Goal: Information Seeking & Learning: Find specific fact

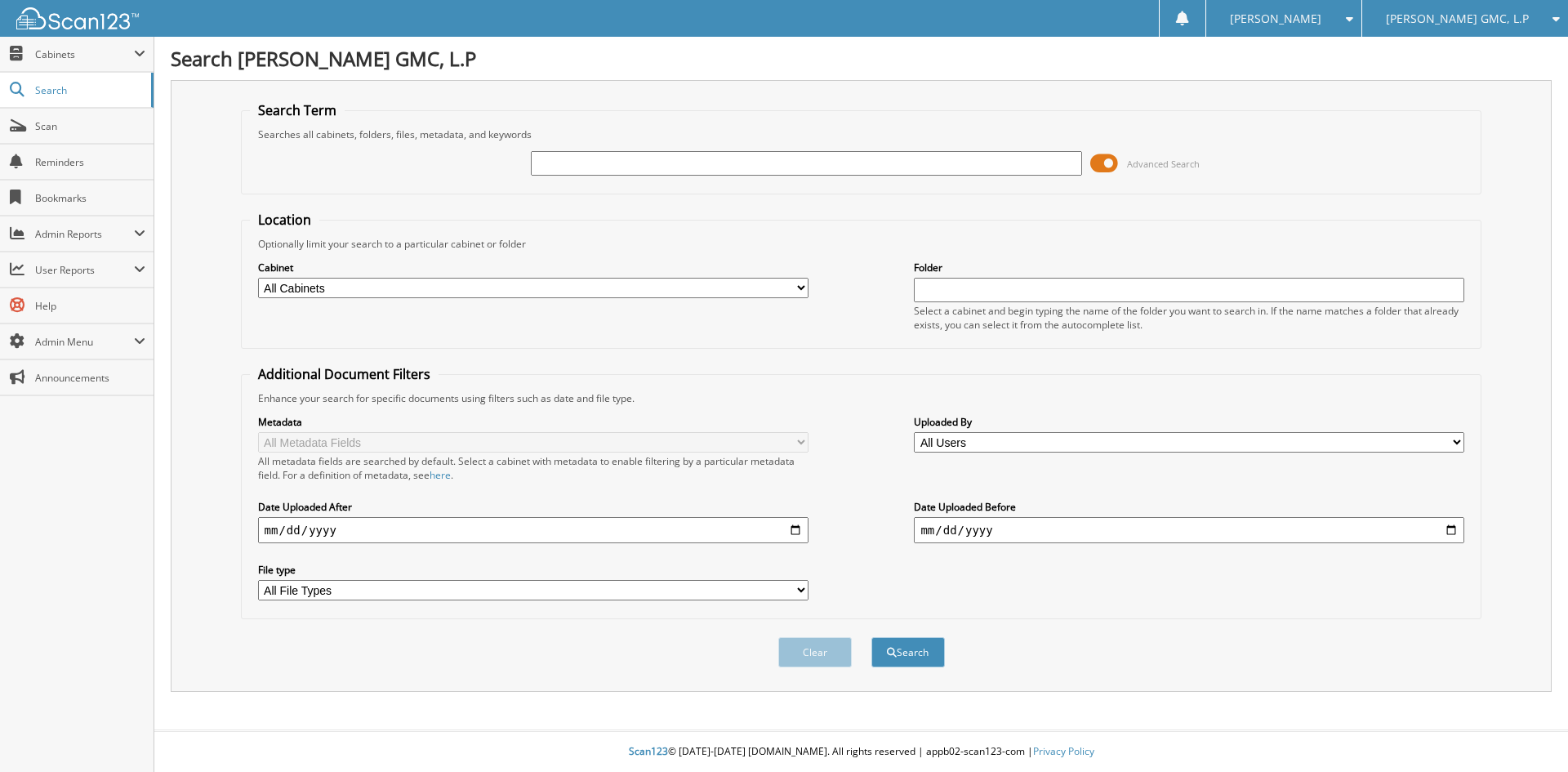
click at [649, 163] on input "text" at bounding box center [806, 163] width 551 height 25
type input "[PERSON_NAME]"
click at [872, 637] on button "Search" at bounding box center [908, 652] width 74 height 30
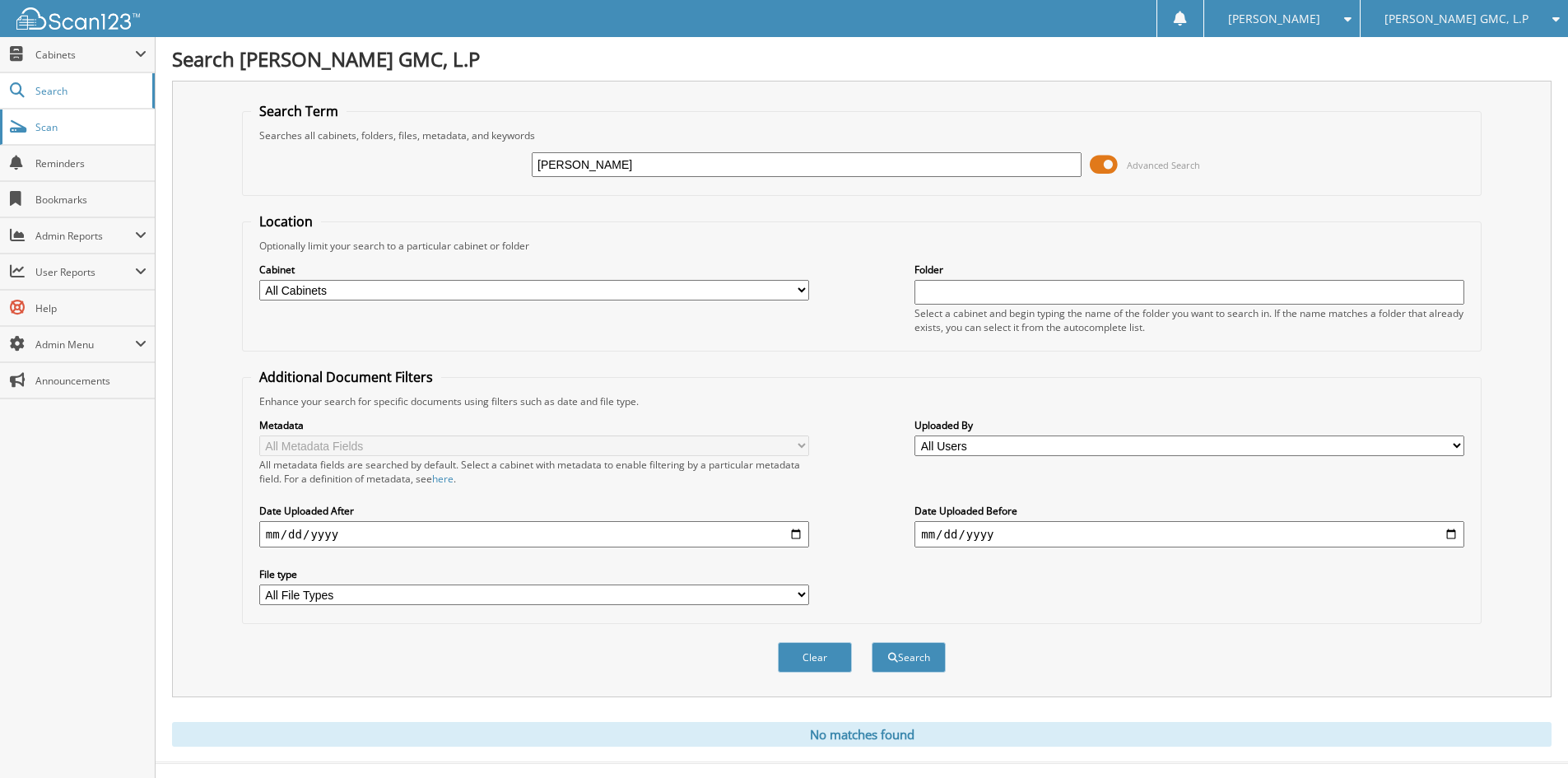
drag, startPoint x: 662, startPoint y: 161, endPoint x: 133, endPoint y: 116, distance: 530.9
click at [191, 133] on div "Search Term Searches all cabinets, folders, files, metadata, and keywords elvir…" at bounding box center [861, 389] width 1379 height 617
type input "20979"
click at [872, 642] on button "Search" at bounding box center [908, 657] width 74 height 30
click at [1500, 19] on span "[PERSON_NAME] GMC, L.P" at bounding box center [1456, 19] width 144 height 10
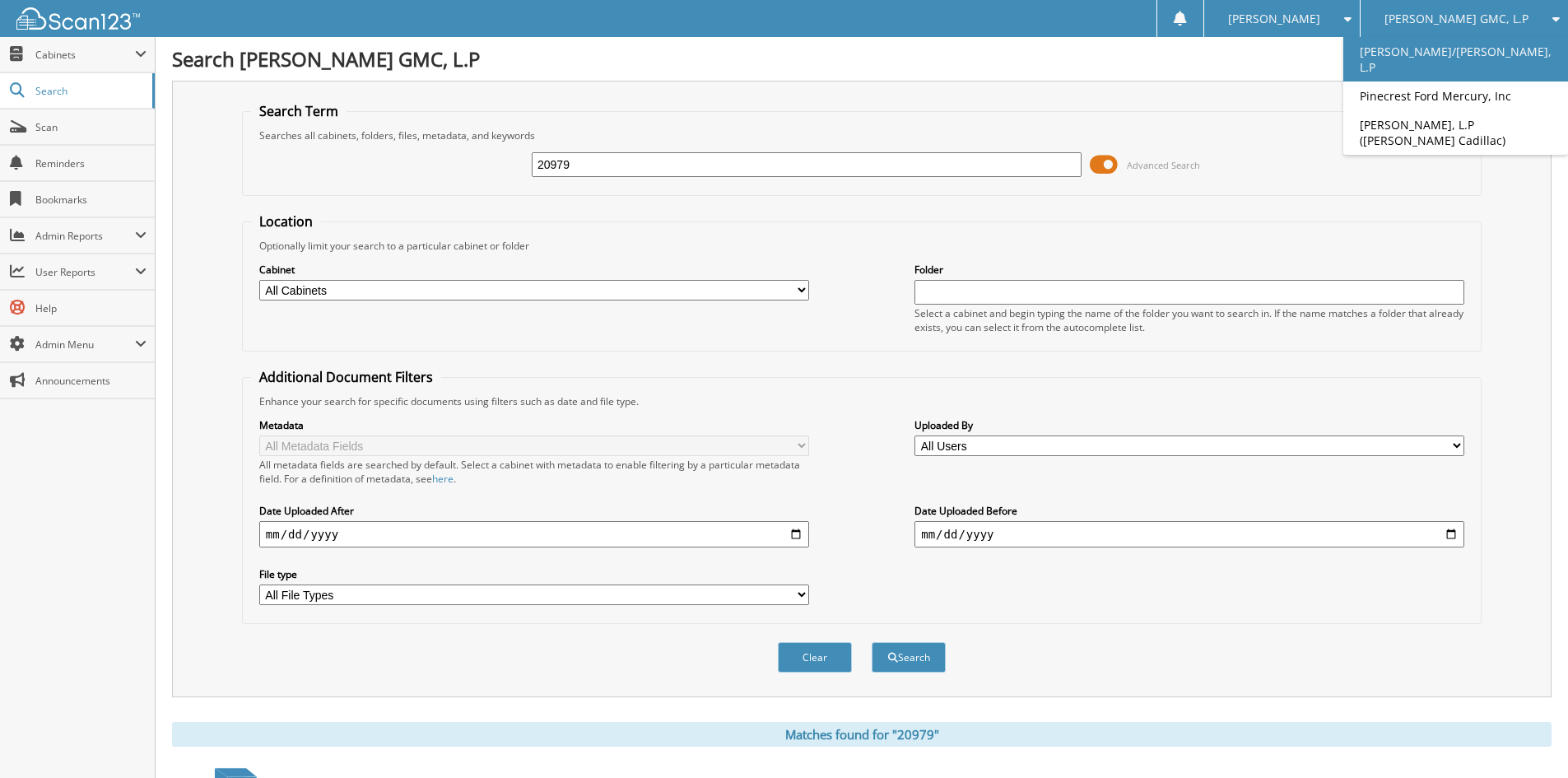
click at [1472, 54] on link "[PERSON_NAME]/[PERSON_NAME], L.P" at bounding box center [1455, 59] width 224 height 45
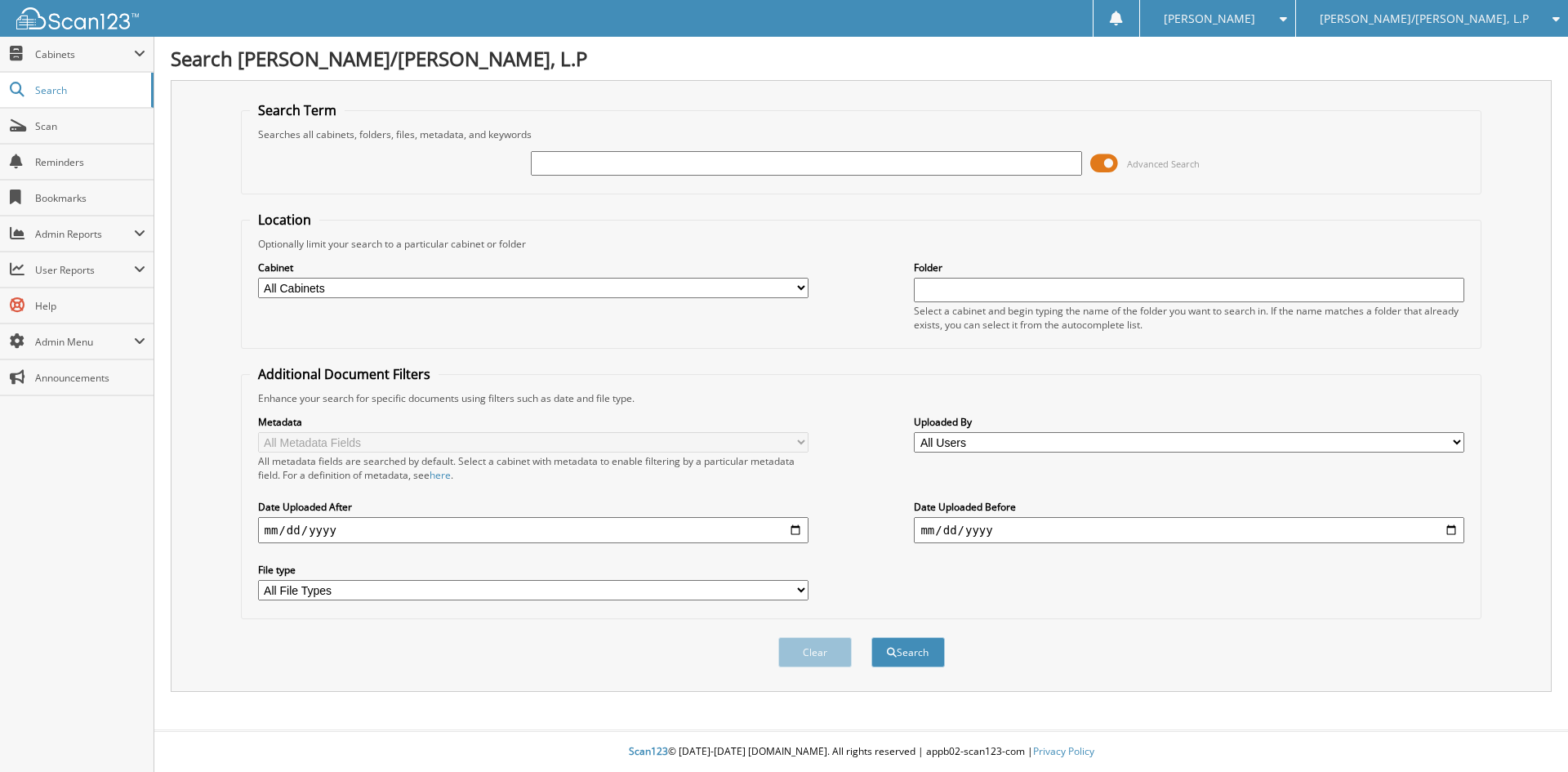
click at [578, 169] on input "text" at bounding box center [806, 163] width 551 height 25
type input "20979"
click at [872, 637] on button "Search" at bounding box center [908, 652] width 74 height 30
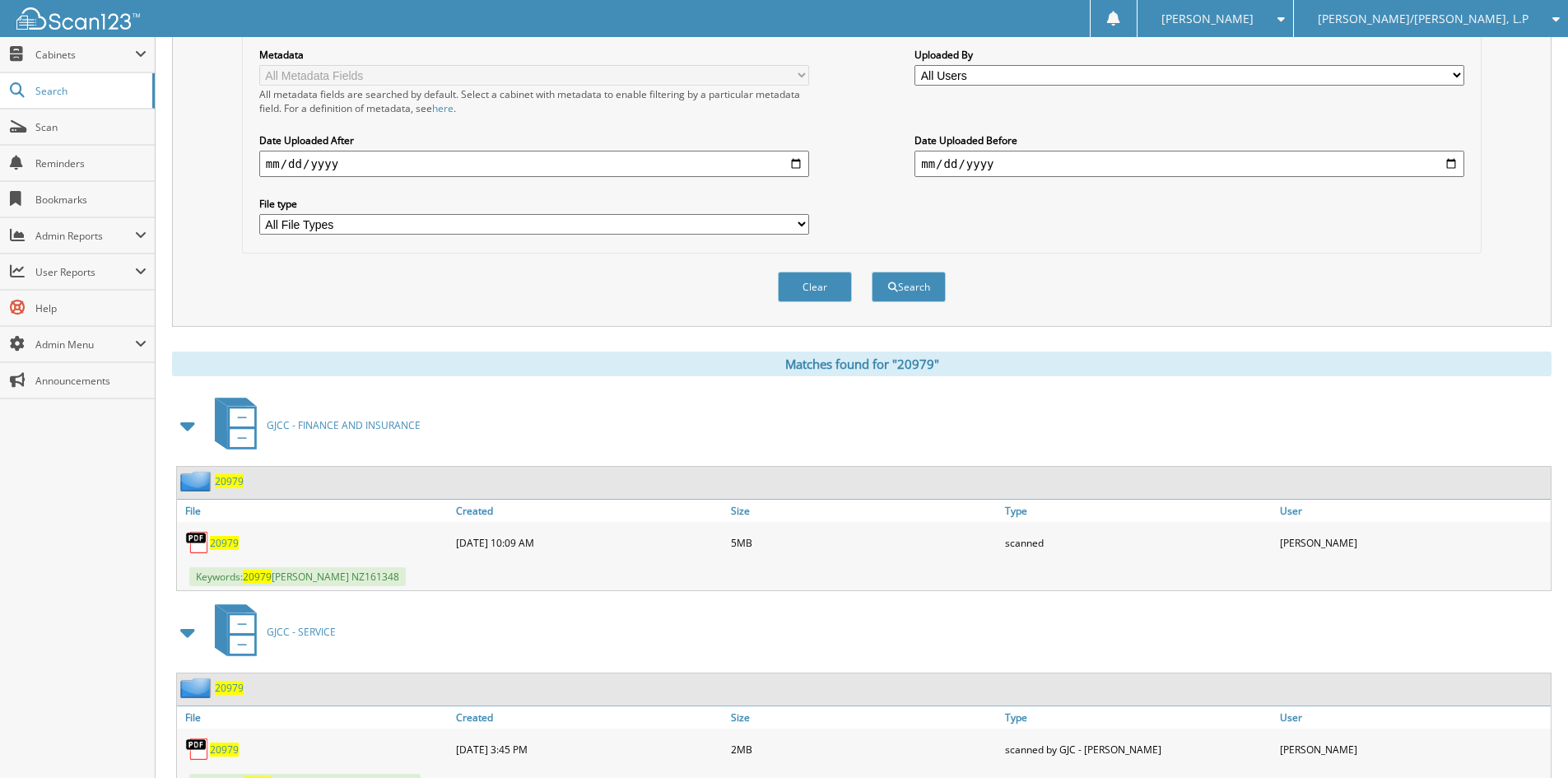
scroll to position [411, 0]
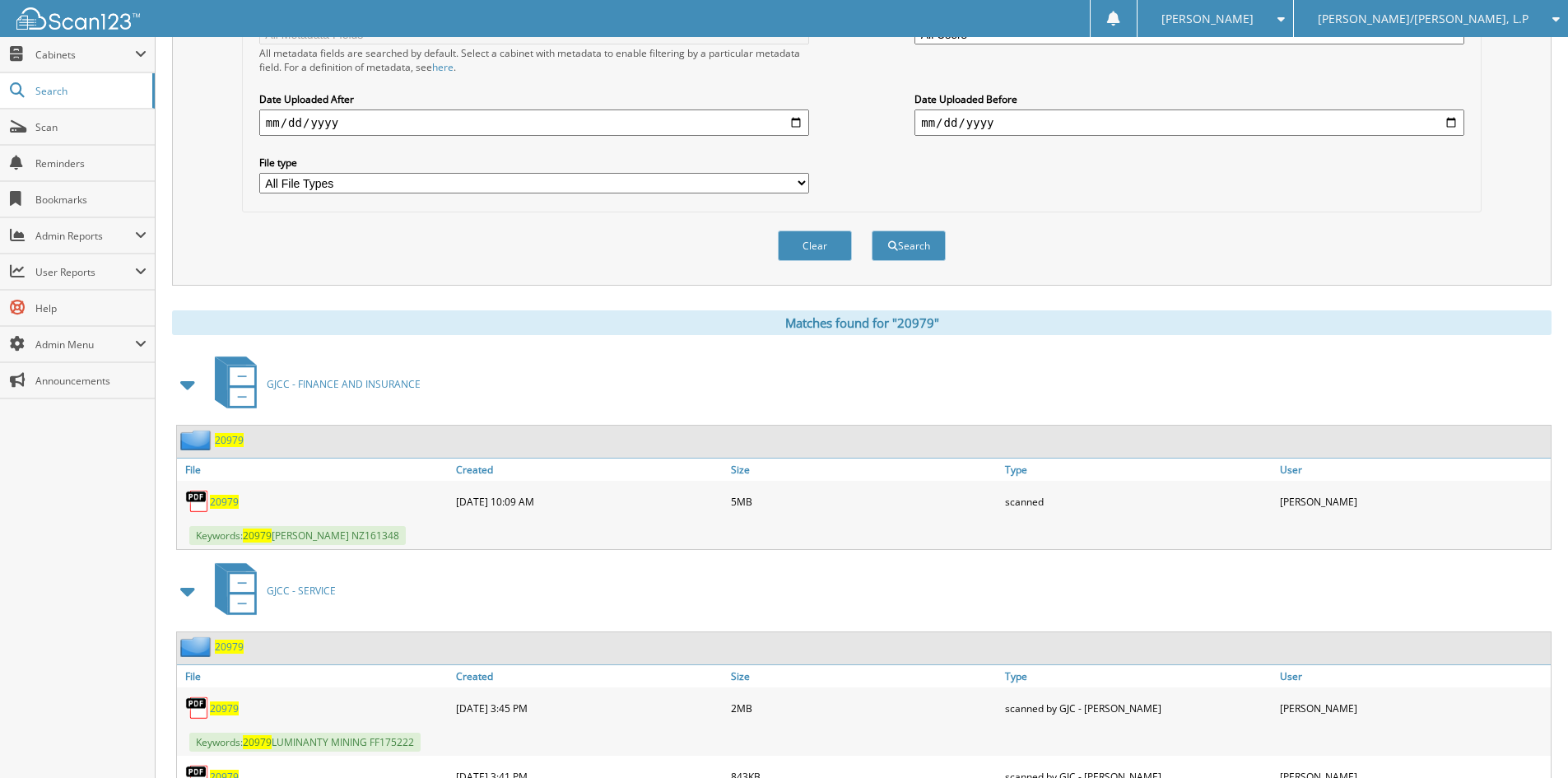
click at [225, 501] on span "20979" at bounding box center [224, 502] width 29 height 14
